Goal: Check status

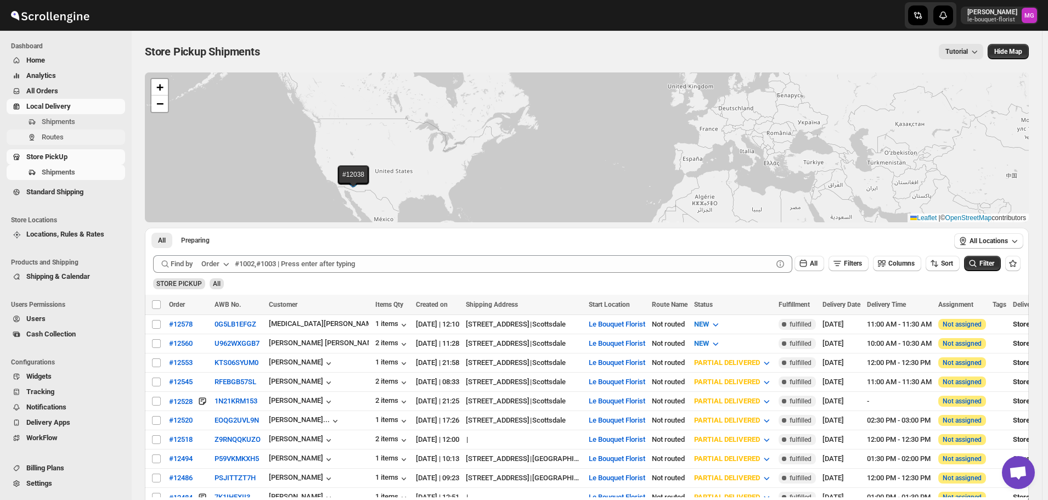
click at [66, 138] on span "Routes" at bounding box center [82, 137] width 81 height 11
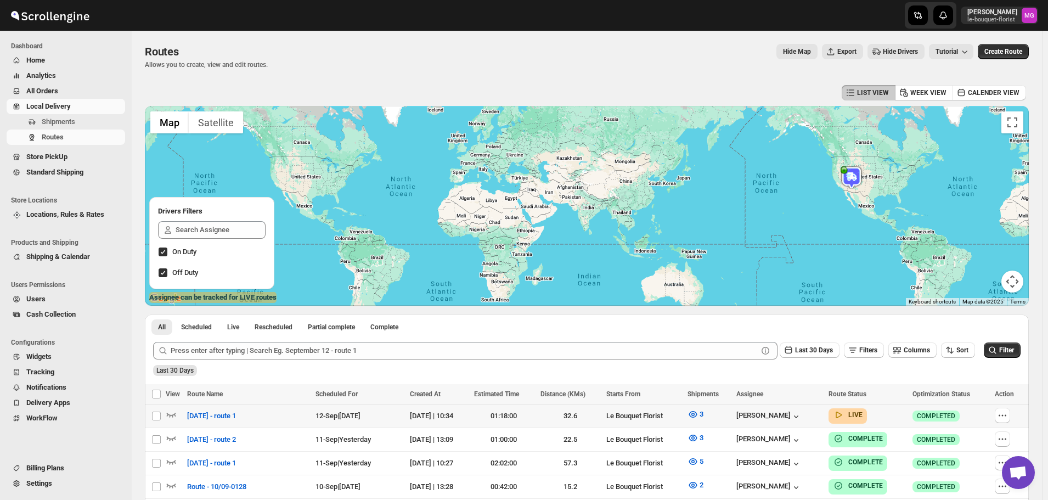
click at [175, 414] on icon "button" at bounding box center [171, 414] width 11 height 11
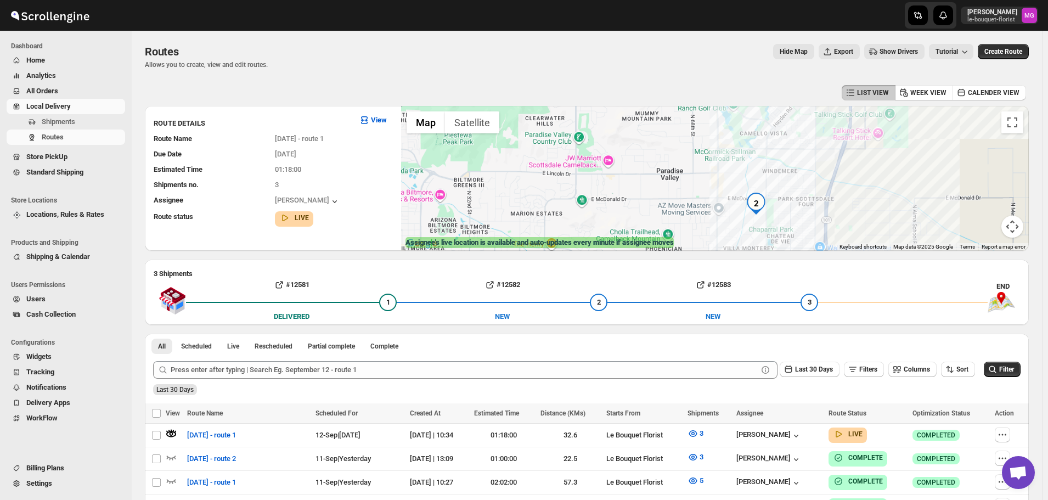
drag, startPoint x: 734, startPoint y: 203, endPoint x: 672, endPoint y: 135, distance: 92.0
click at [672, 135] on div at bounding box center [714, 178] width 627 height 145
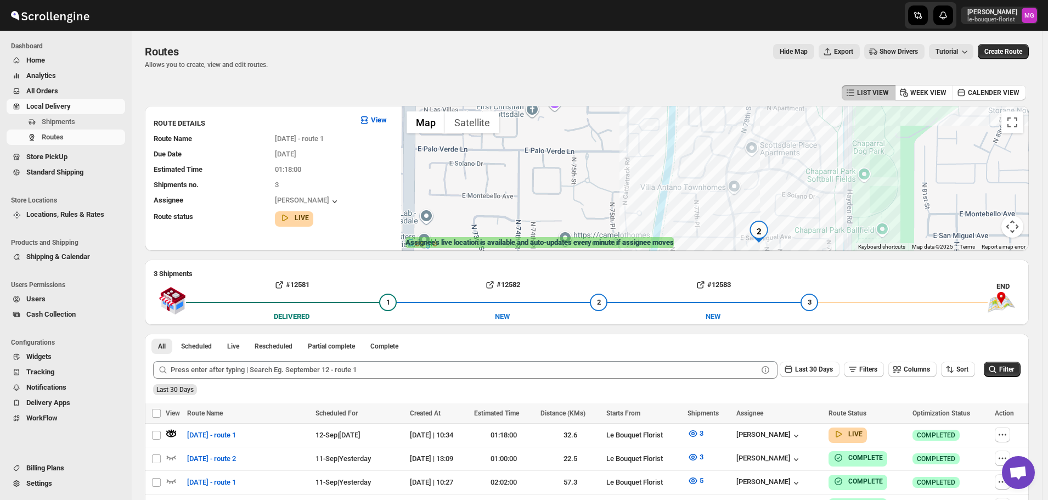
drag, startPoint x: 774, startPoint y: 154, endPoint x: 790, endPoint y: 233, distance: 81.1
click at [790, 233] on div at bounding box center [714, 178] width 627 height 145
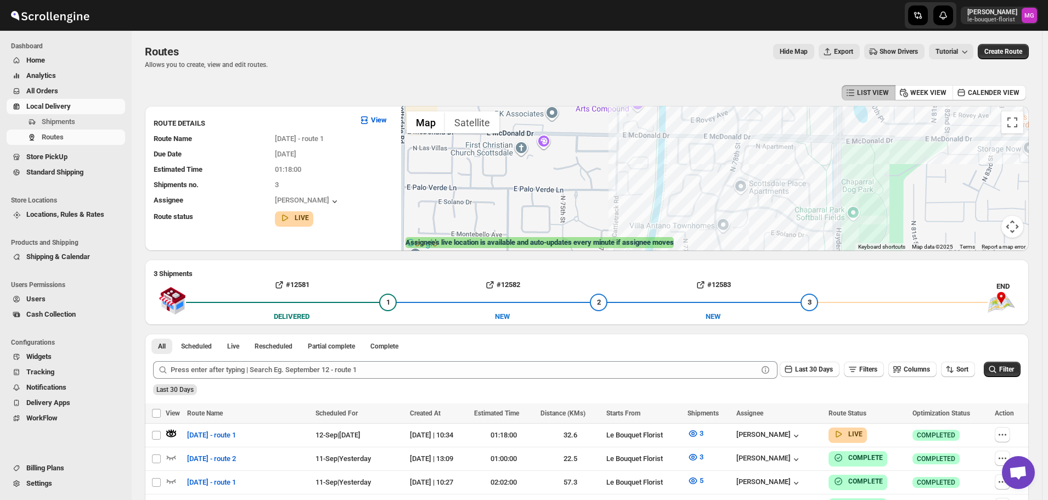
drag, startPoint x: 805, startPoint y: 161, endPoint x: 794, endPoint y: 202, distance: 43.1
click at [794, 202] on div at bounding box center [714, 178] width 627 height 145
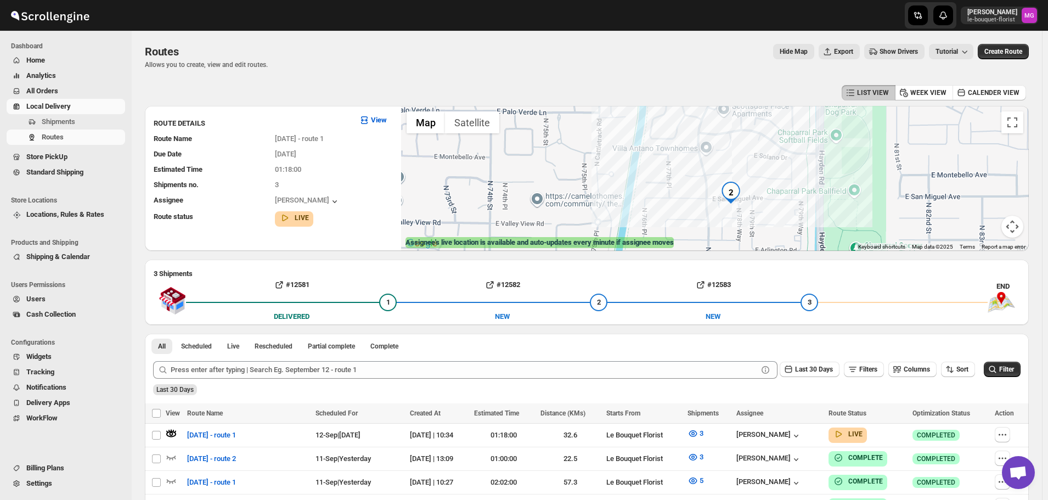
drag, startPoint x: 770, startPoint y: 216, endPoint x: 754, endPoint y: 144, distance: 74.1
click at [754, 144] on div at bounding box center [714, 178] width 627 height 145
drag, startPoint x: 753, startPoint y: 195, endPoint x: 723, endPoint y: 178, distance: 33.7
click at [723, 178] on div at bounding box center [714, 178] width 627 height 145
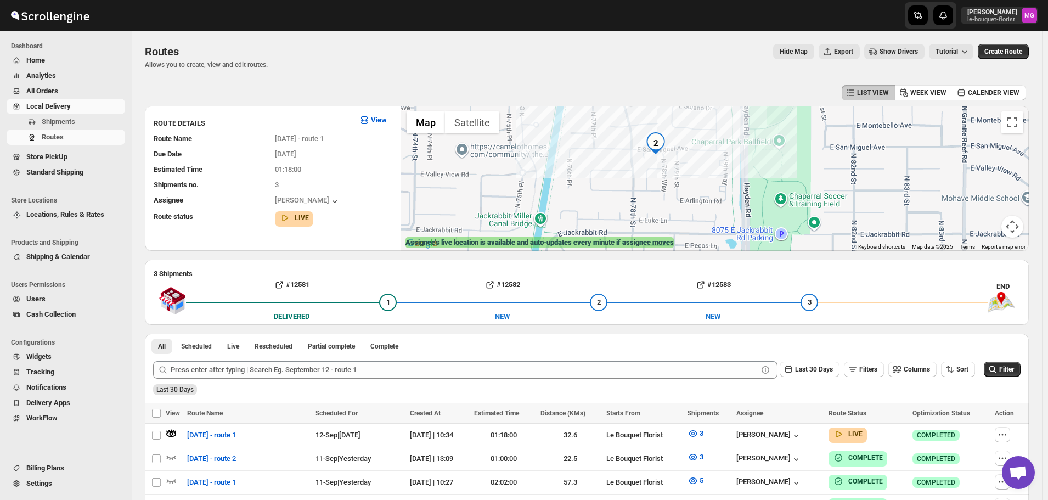
drag, startPoint x: 699, startPoint y: 201, endPoint x: 653, endPoint y: 174, distance: 52.9
click at [653, 174] on div at bounding box center [714, 178] width 627 height 145
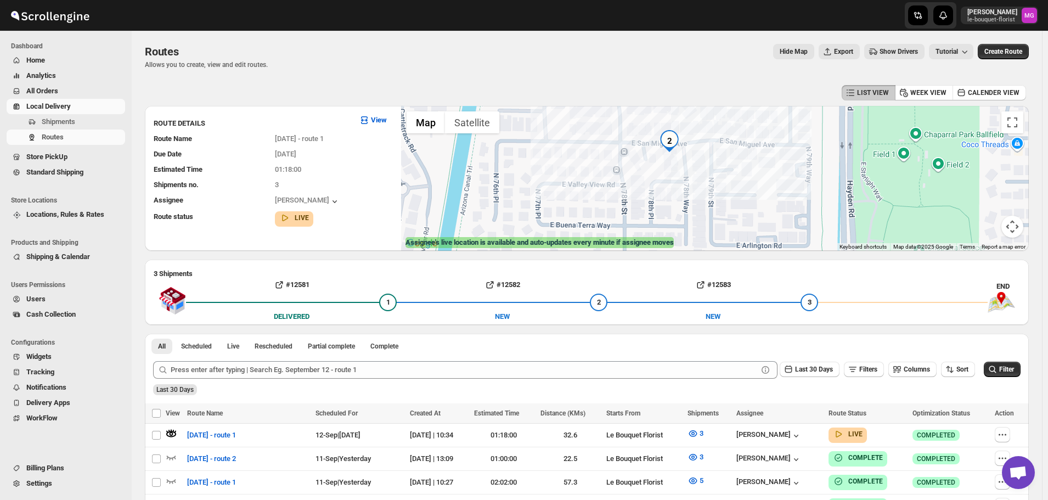
drag, startPoint x: 680, startPoint y: 157, endPoint x: 681, endPoint y: 194, distance: 36.2
click at [681, 194] on div at bounding box center [714, 178] width 627 height 145
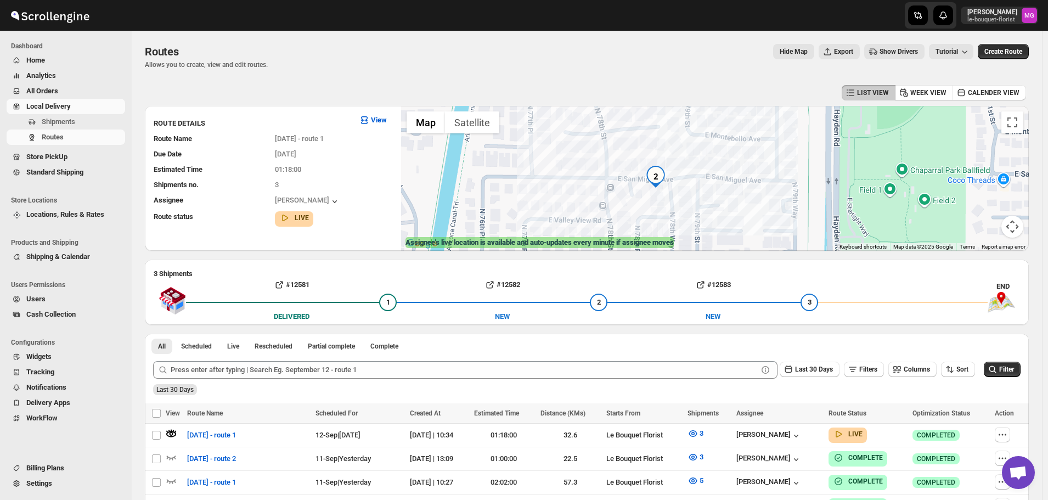
drag, startPoint x: 699, startPoint y: 167, endPoint x: 685, endPoint y: 201, distance: 36.7
click at [685, 201] on div at bounding box center [714, 178] width 627 height 145
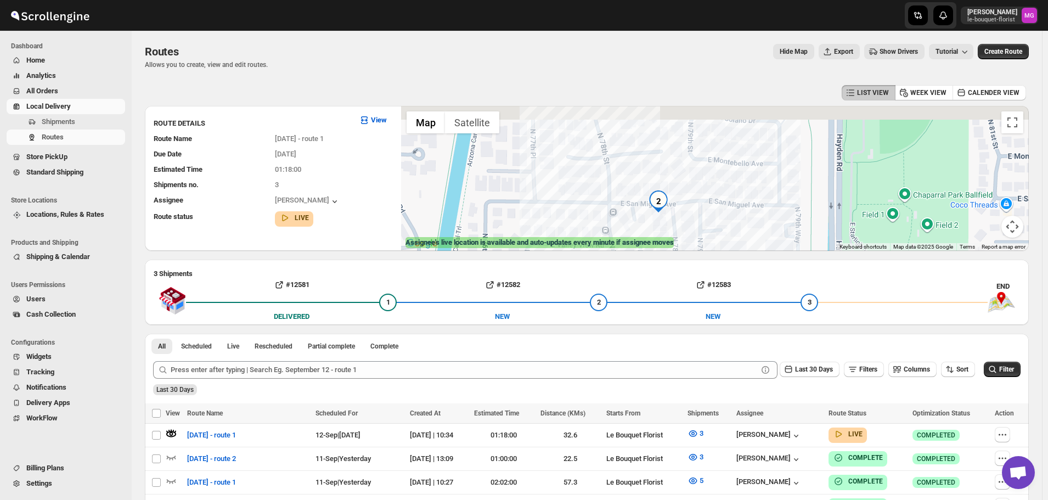
drag, startPoint x: 705, startPoint y: 167, endPoint x: 709, endPoint y: 197, distance: 30.5
click at [709, 197] on div at bounding box center [714, 178] width 627 height 145
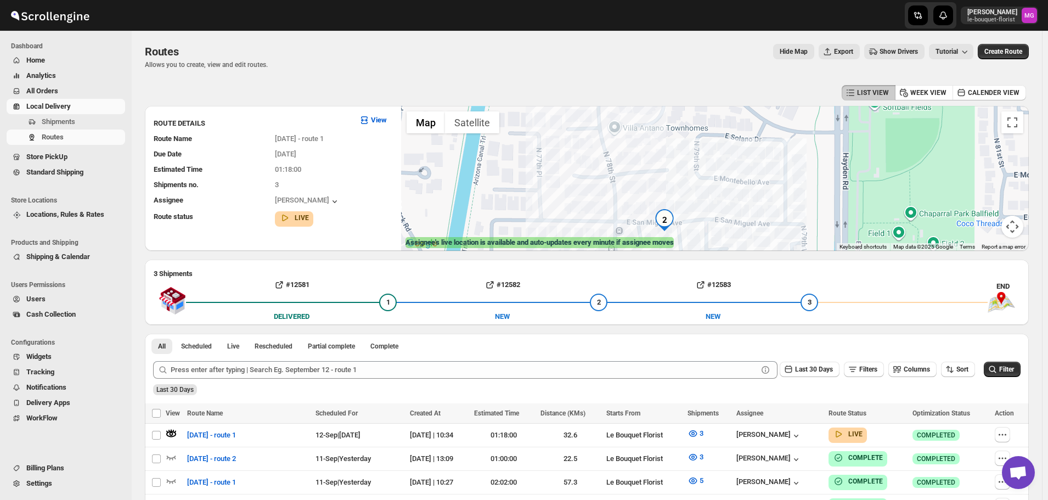
drag, startPoint x: 708, startPoint y: 179, endPoint x: 714, endPoint y: 198, distance: 19.6
click at [714, 198] on div at bounding box center [714, 178] width 627 height 145
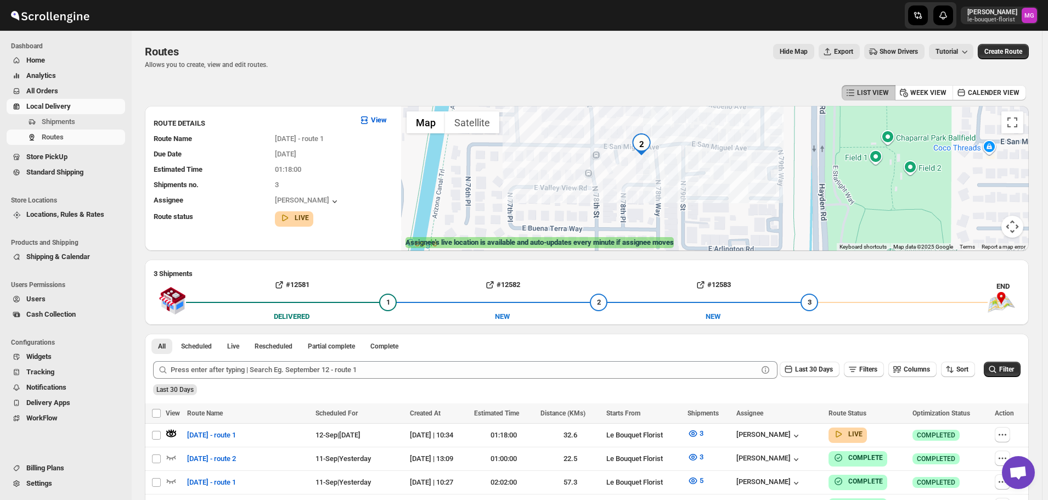
drag, startPoint x: 714, startPoint y: 209, endPoint x: 689, endPoint y: 129, distance: 83.8
click at [689, 129] on div at bounding box center [714, 178] width 627 height 145
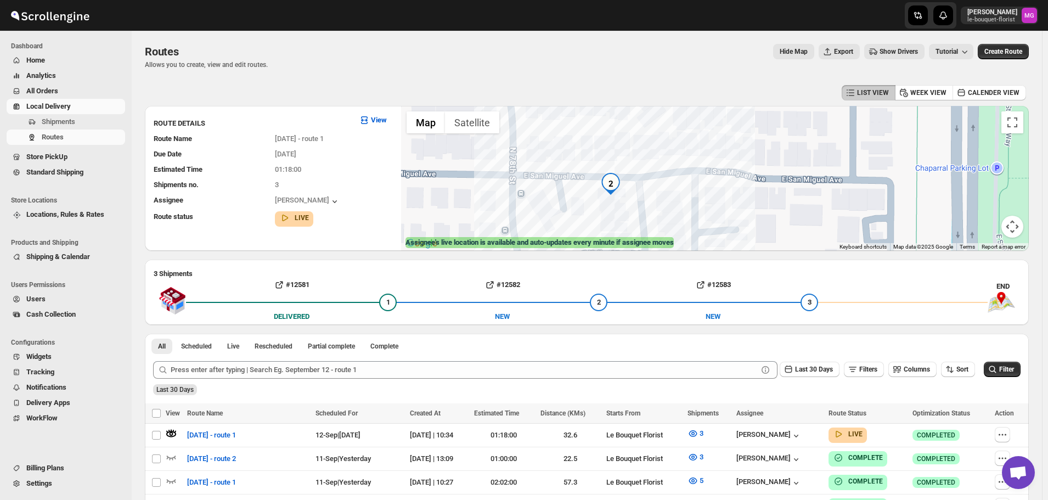
drag, startPoint x: 657, startPoint y: 173, endPoint x: 651, endPoint y: 204, distance: 31.8
click at [651, 204] on div at bounding box center [714, 178] width 627 height 145
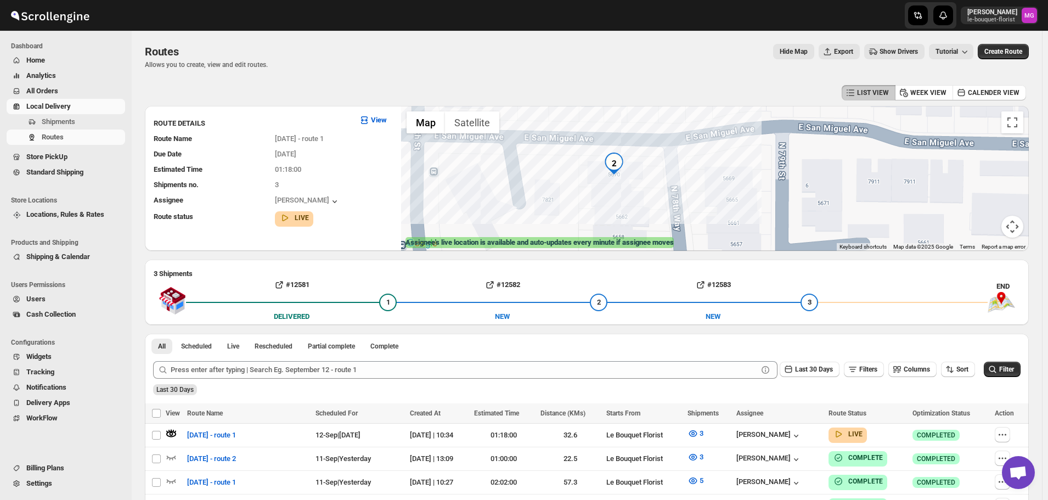
drag, startPoint x: 626, startPoint y: 168, endPoint x: 671, endPoint y: 158, distance: 46.2
click at [671, 158] on div at bounding box center [714, 178] width 627 height 145
click at [669, 161] on div at bounding box center [714, 178] width 627 height 145
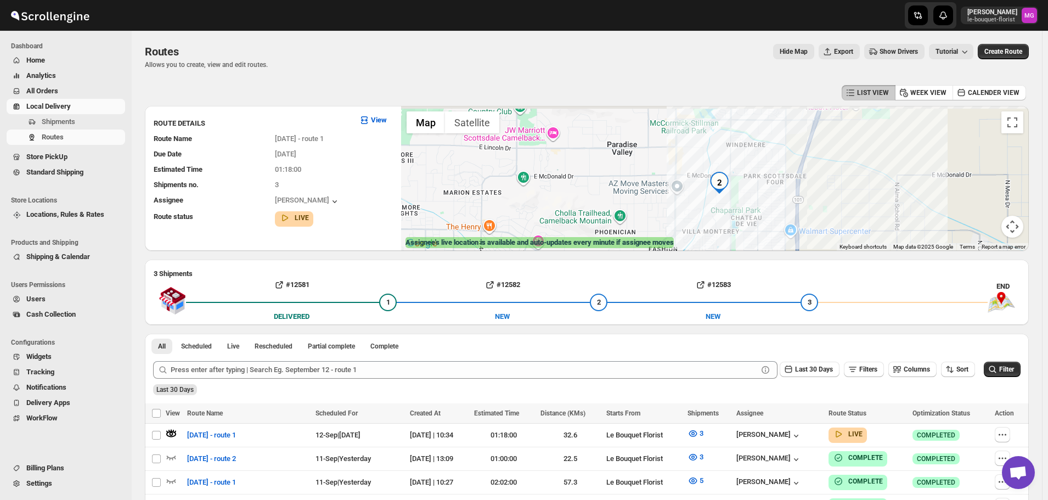
drag, startPoint x: 805, startPoint y: 165, endPoint x: 782, endPoint y: 228, distance: 67.2
click at [782, 228] on div at bounding box center [714, 178] width 627 height 145
